Goal: Communication & Community: Connect with others

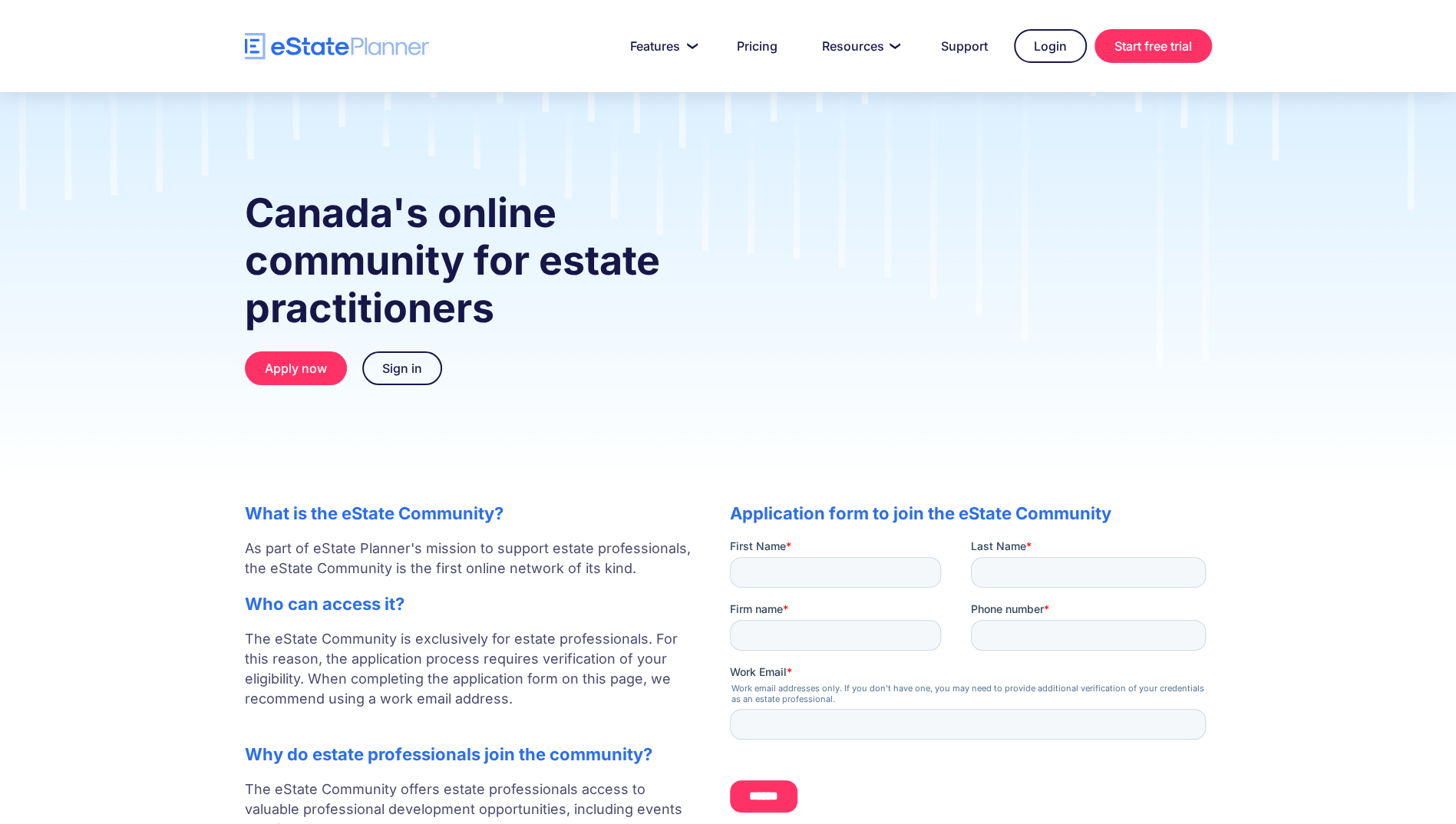
click at [1358, 266] on div "Canada's online community for estate practitioners Apply now Sign in" at bounding box center [728, 290] width 1456 height 396
